Goal: Transaction & Acquisition: Purchase product/service

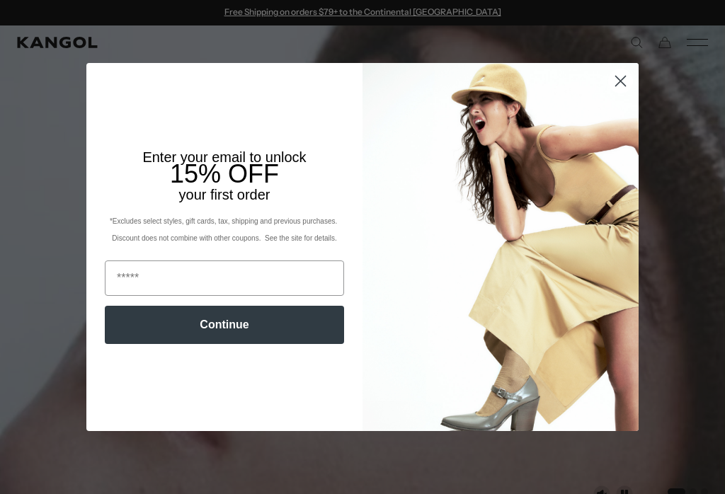
click at [619, 84] on circle "Close dialog" at bounding box center [620, 80] width 23 height 23
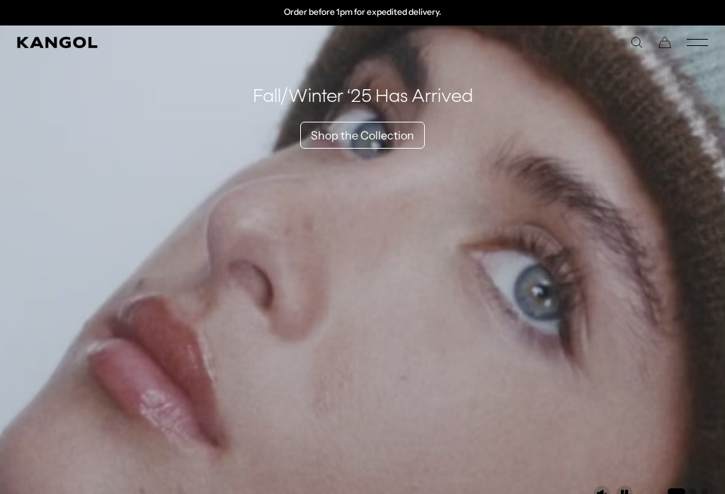
click at [704, 36] on icon "Mobile Menu" at bounding box center [697, 42] width 21 height 13
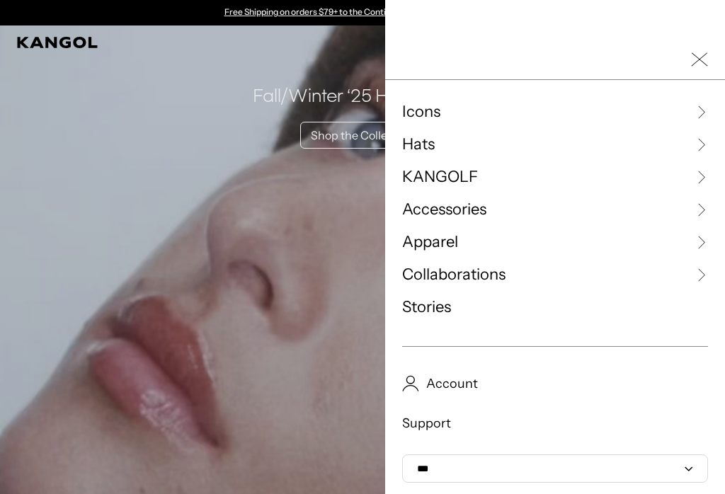
click at [552, 142] on link "Hats" at bounding box center [555, 144] width 306 height 21
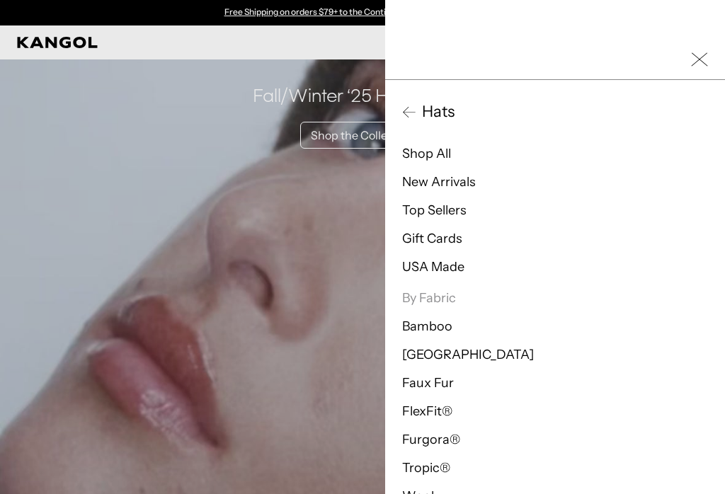
click at [454, 206] on link "Top Sellers" at bounding box center [434, 210] width 64 height 16
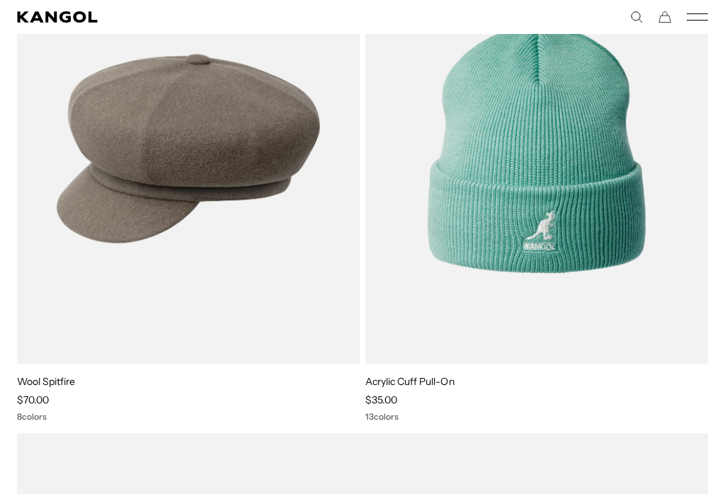
click at [0, 0] on img at bounding box center [0, 0] width 0 height 0
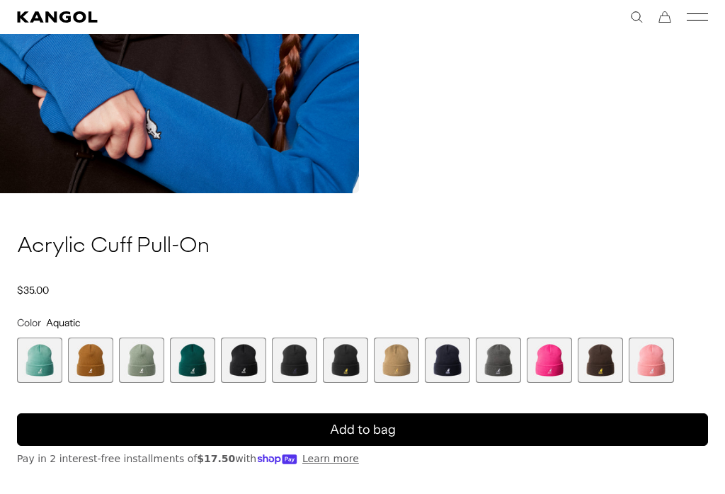
click at [142, 369] on span "3 of 13" at bounding box center [141, 360] width 45 height 45
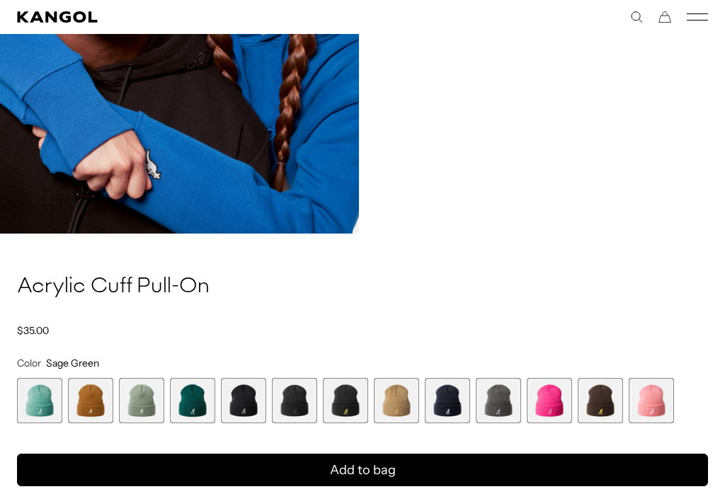
scroll to position [1317, 0]
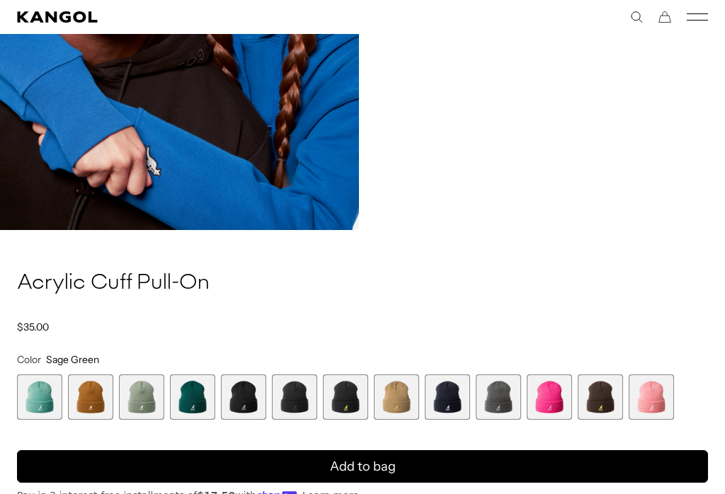
click at [200, 396] on span "4 of 13" at bounding box center [192, 396] width 45 height 45
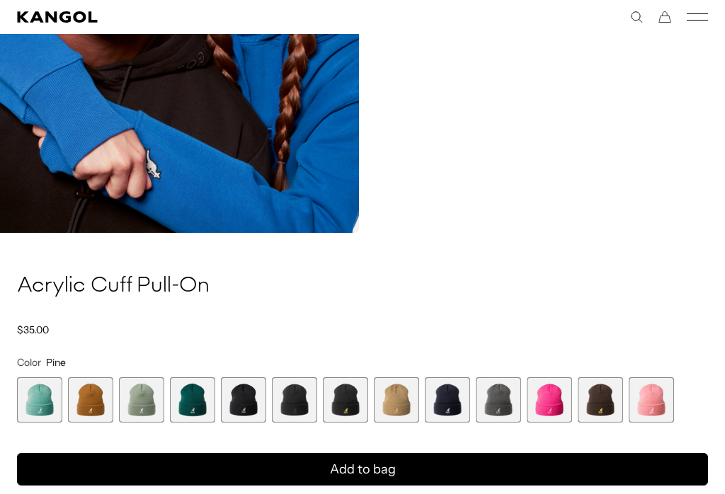
click at [607, 400] on span "12 of 13" at bounding box center [600, 399] width 45 height 45
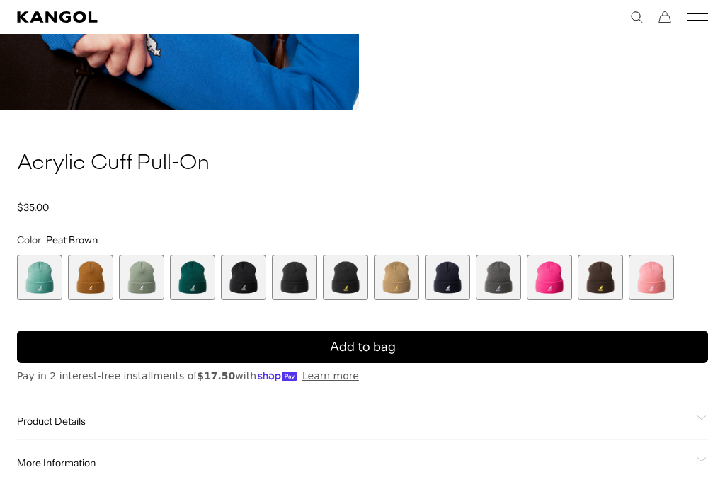
click at [356, 277] on span "7 of 13" at bounding box center [345, 277] width 45 height 45
click at [312, 278] on span "6 of 13" at bounding box center [294, 277] width 45 height 45
click at [261, 280] on span "5 of 13" at bounding box center [243, 277] width 45 height 45
click at [452, 284] on span "9 of 13" at bounding box center [447, 277] width 45 height 45
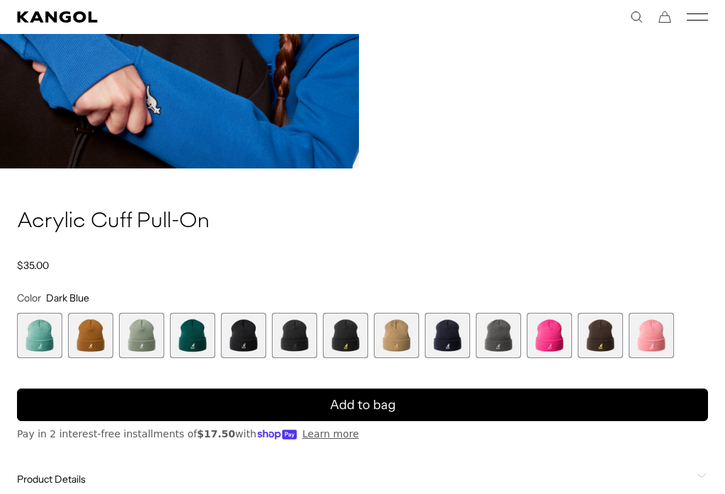
click at [502, 338] on span "10 of 13" at bounding box center [498, 335] width 45 height 45
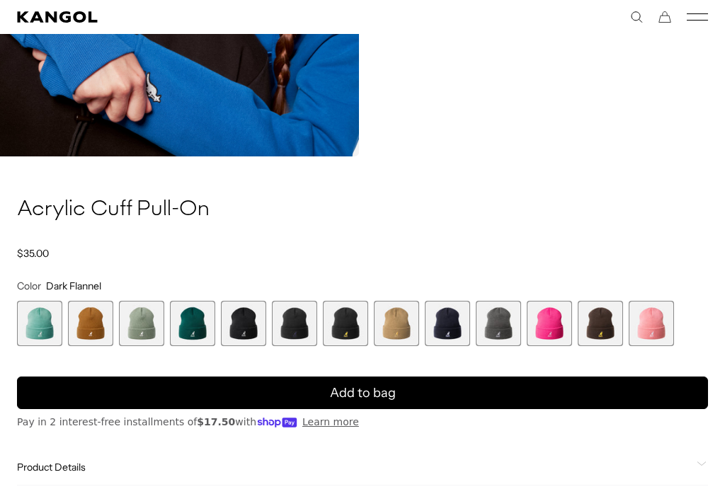
click at [606, 328] on span "12 of 13" at bounding box center [600, 323] width 45 height 45
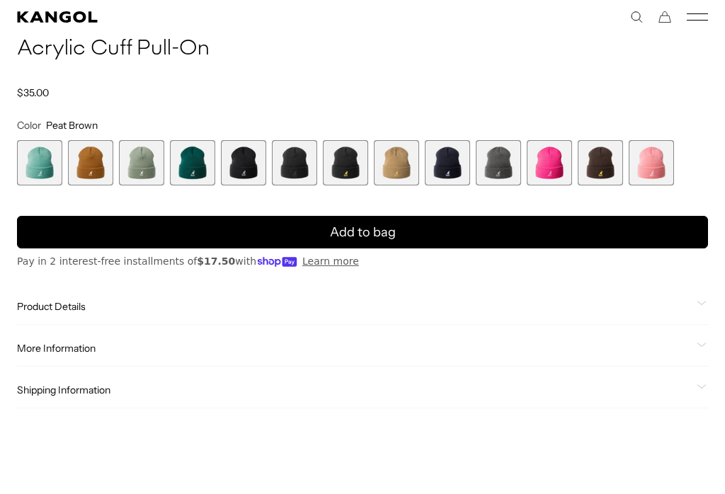
click at [53, 164] on span "1 of 13" at bounding box center [39, 162] width 45 height 45
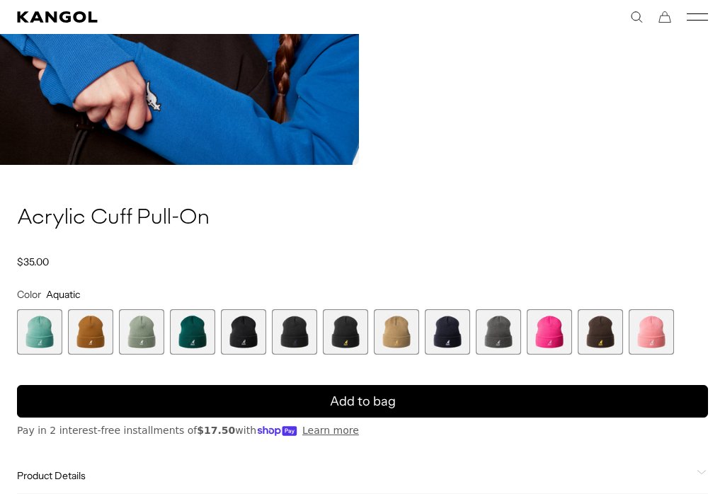
click at [151, 333] on span "3 of 13" at bounding box center [141, 331] width 45 height 45
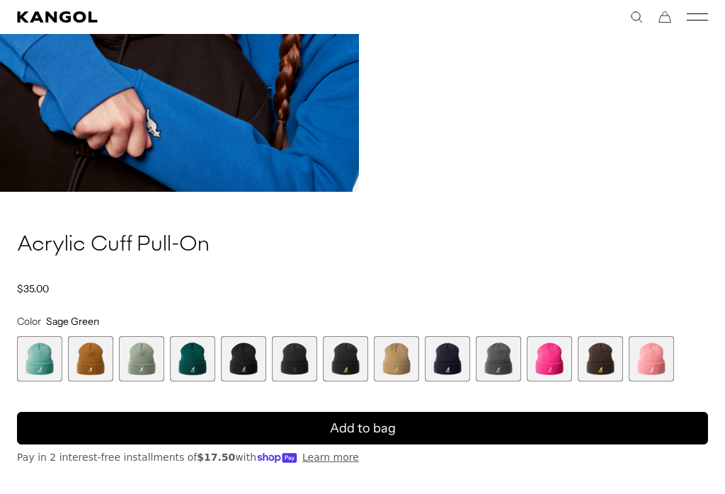
click at [197, 360] on span "4 of 13" at bounding box center [192, 358] width 45 height 45
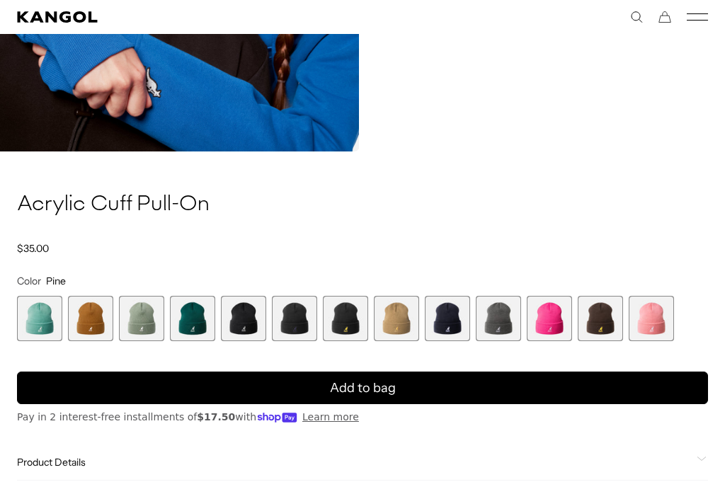
click at [604, 326] on span "12 of 13" at bounding box center [600, 318] width 45 height 45
click at [452, 315] on span "9 of 13" at bounding box center [447, 318] width 45 height 45
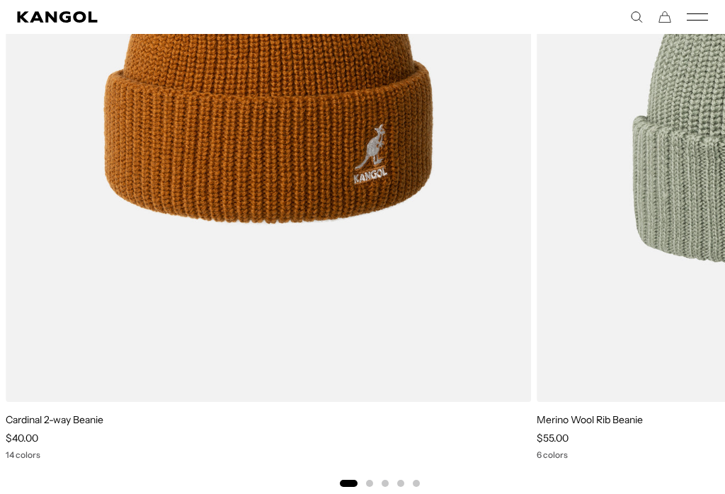
click at [0, 0] on img "1 of 5" at bounding box center [0, 0] width 0 height 0
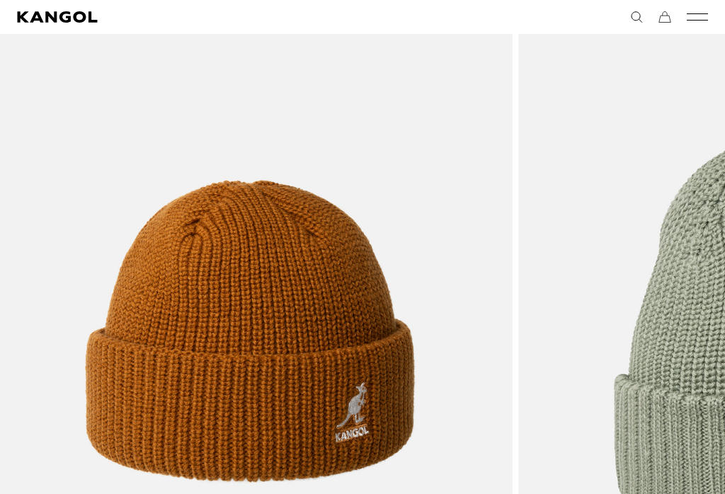
scroll to position [1620, 0]
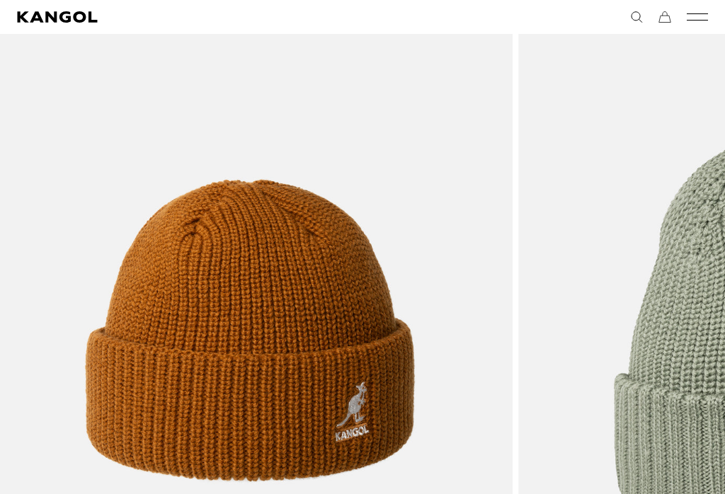
click at [0, 0] on img "1 of 5" at bounding box center [0, 0] width 0 height 0
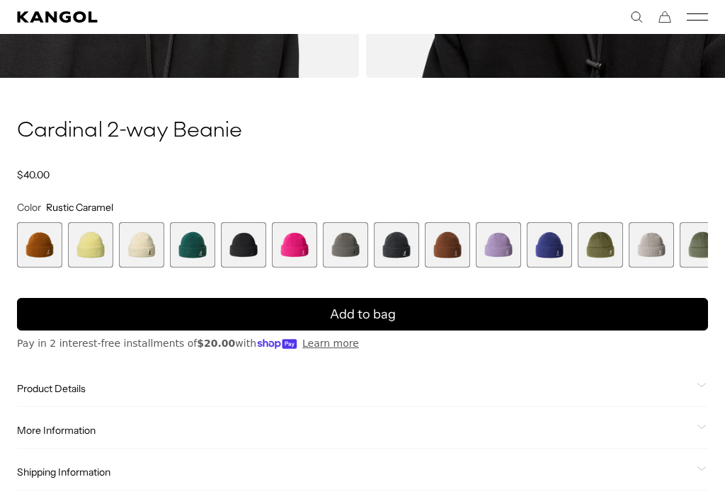
scroll to position [0, 292]
click at [197, 256] on span "4 of 14" at bounding box center [192, 244] width 45 height 45
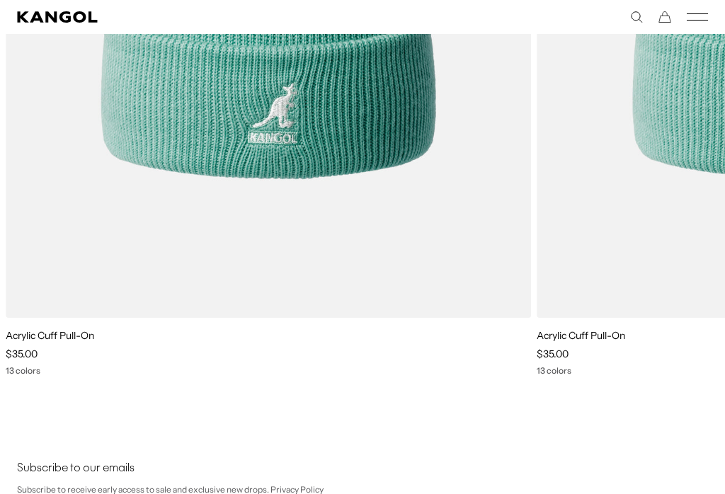
scroll to position [2800, 0]
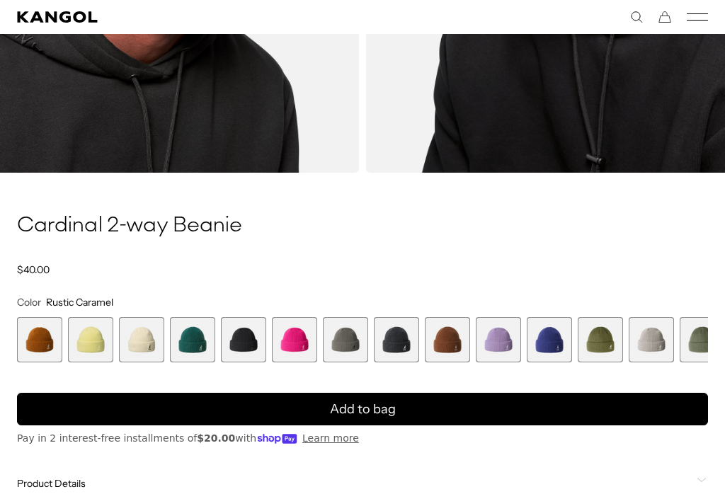
click at [191, 333] on span "4 of 14" at bounding box center [192, 339] width 45 height 45
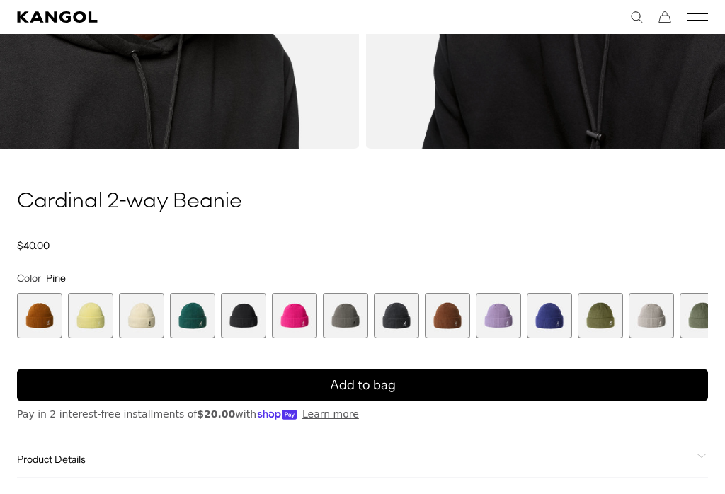
click at [408, 320] on span "8 of 14" at bounding box center [396, 315] width 45 height 45
click at [404, 314] on span "8 of 14" at bounding box center [396, 315] width 45 height 45
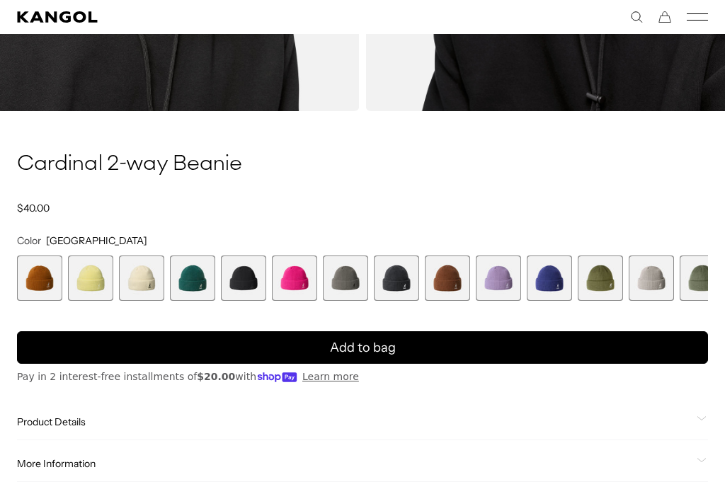
click at [559, 290] on span "11 of 14" at bounding box center [549, 278] width 45 height 45
click at [554, 289] on span "11 of 14" at bounding box center [549, 278] width 45 height 45
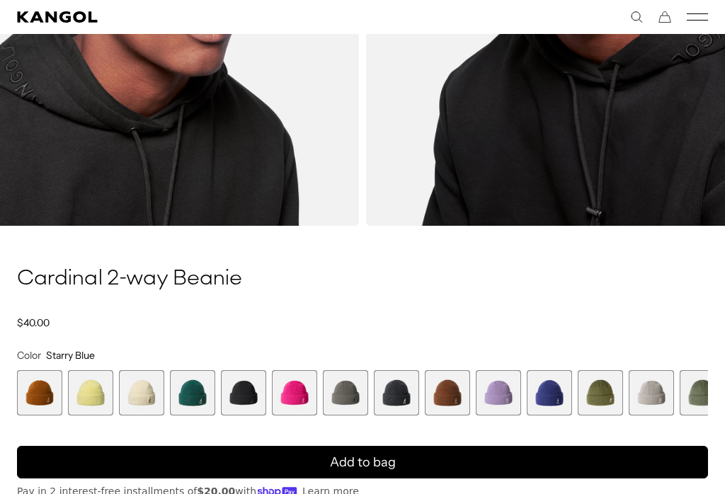
click at [458, 395] on span "9 of 14" at bounding box center [447, 392] width 45 height 45
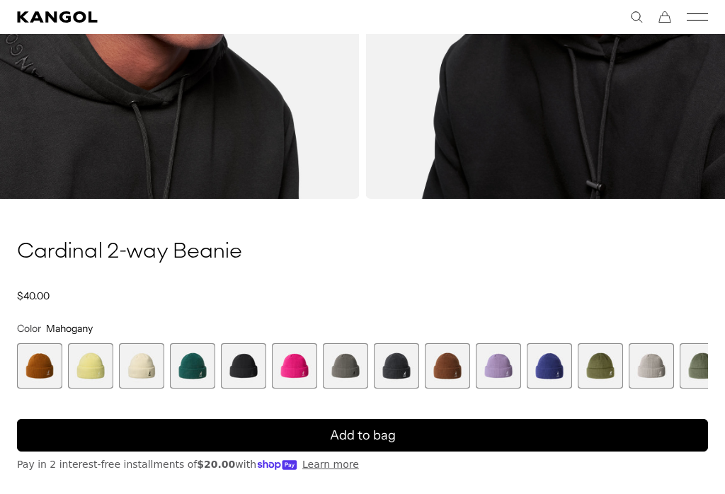
scroll to position [871, 17]
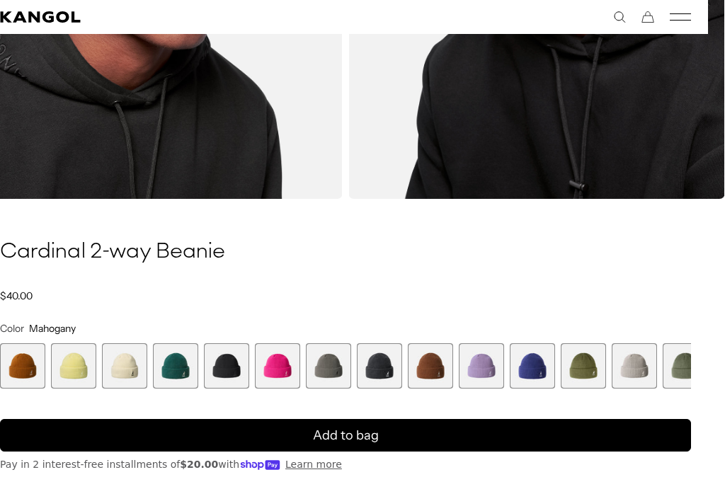
click at [684, 362] on span "14 of 14" at bounding box center [685, 365] width 45 height 45
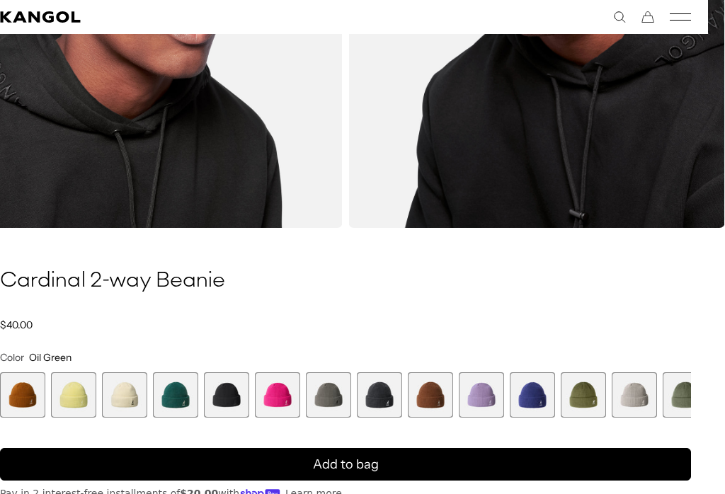
scroll to position [0, 292]
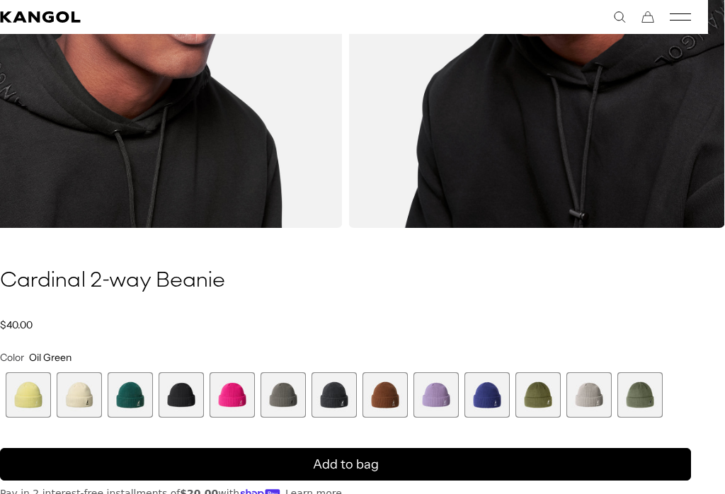
click at [655, 387] on span "14 of 14" at bounding box center [639, 394] width 45 height 45
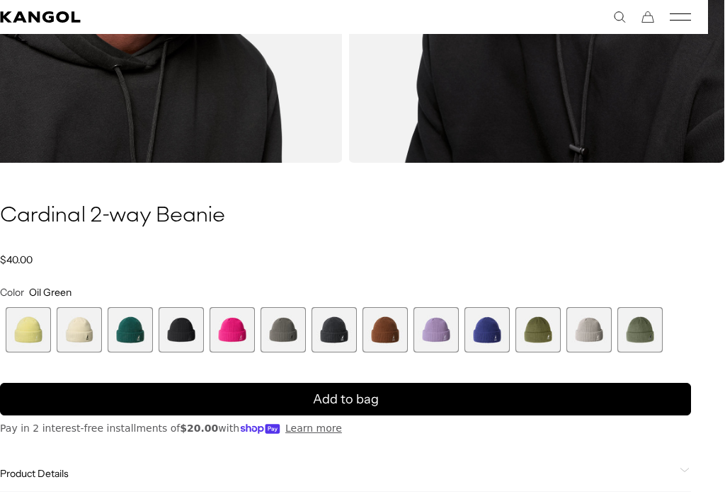
click at [187, 335] on span "5 of 14" at bounding box center [181, 329] width 45 height 45
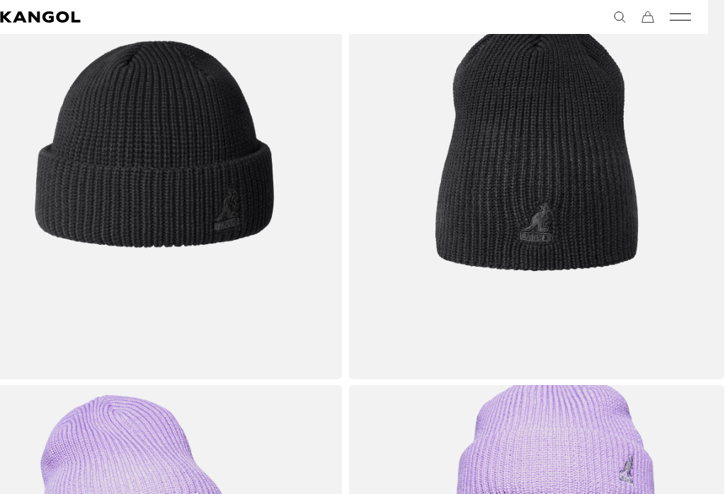
scroll to position [204, 17]
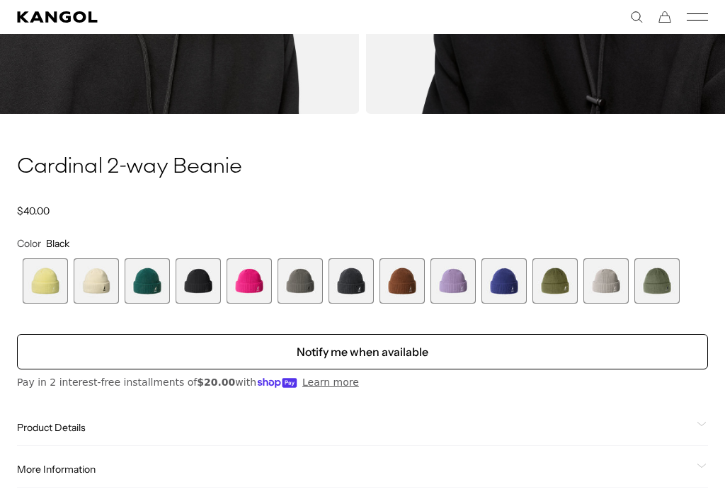
click at [156, 285] on span "4 of 14" at bounding box center [147, 280] width 45 height 45
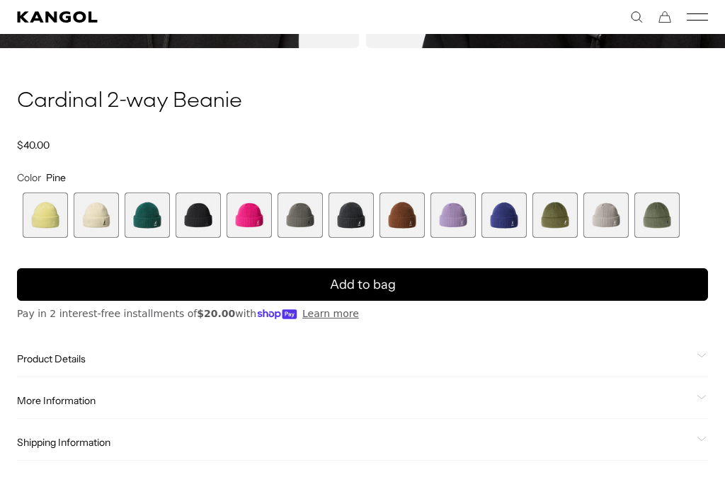
click at [508, 221] on span "11 of 14" at bounding box center [503, 215] width 45 height 45
